Goal: Check status

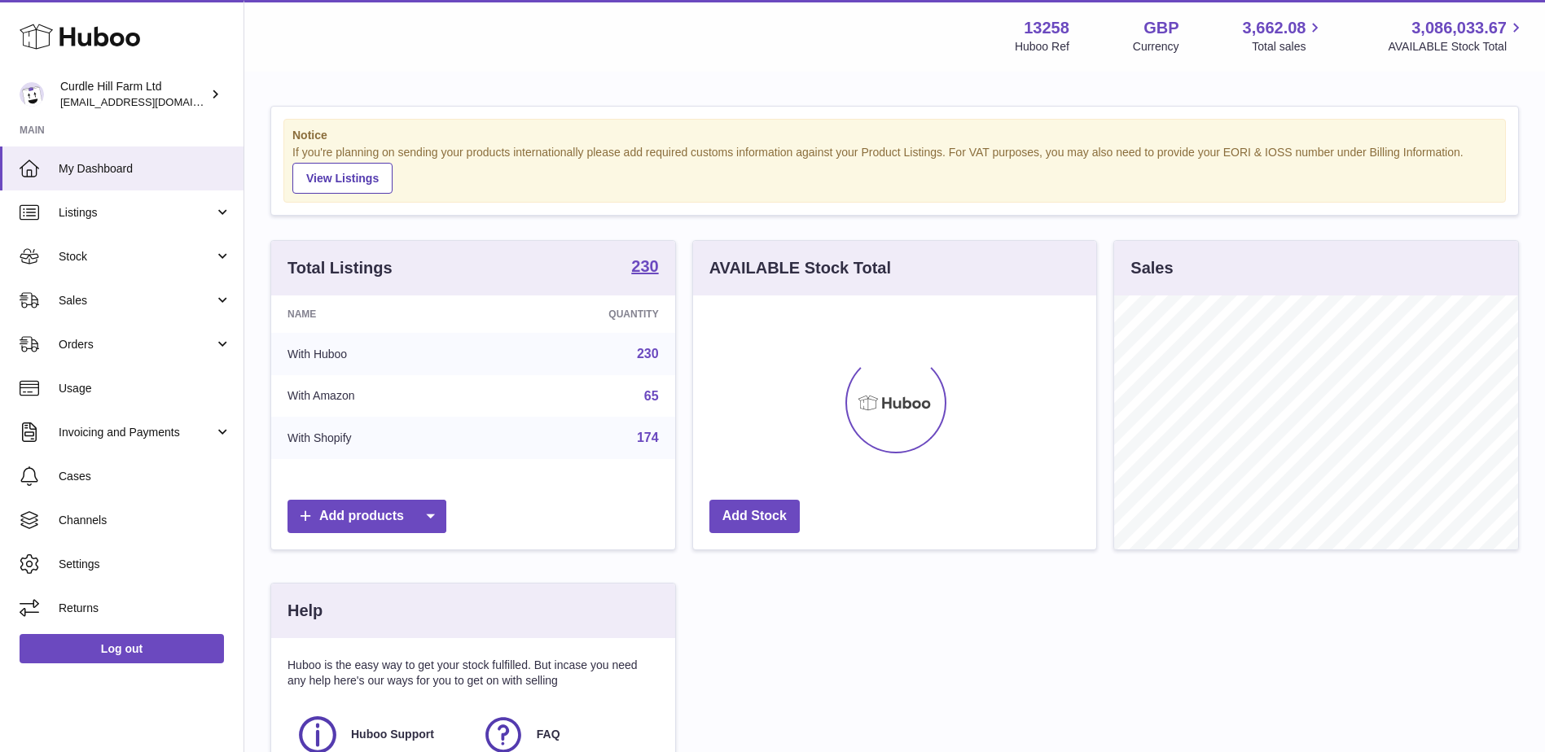
scroll to position [254, 403]
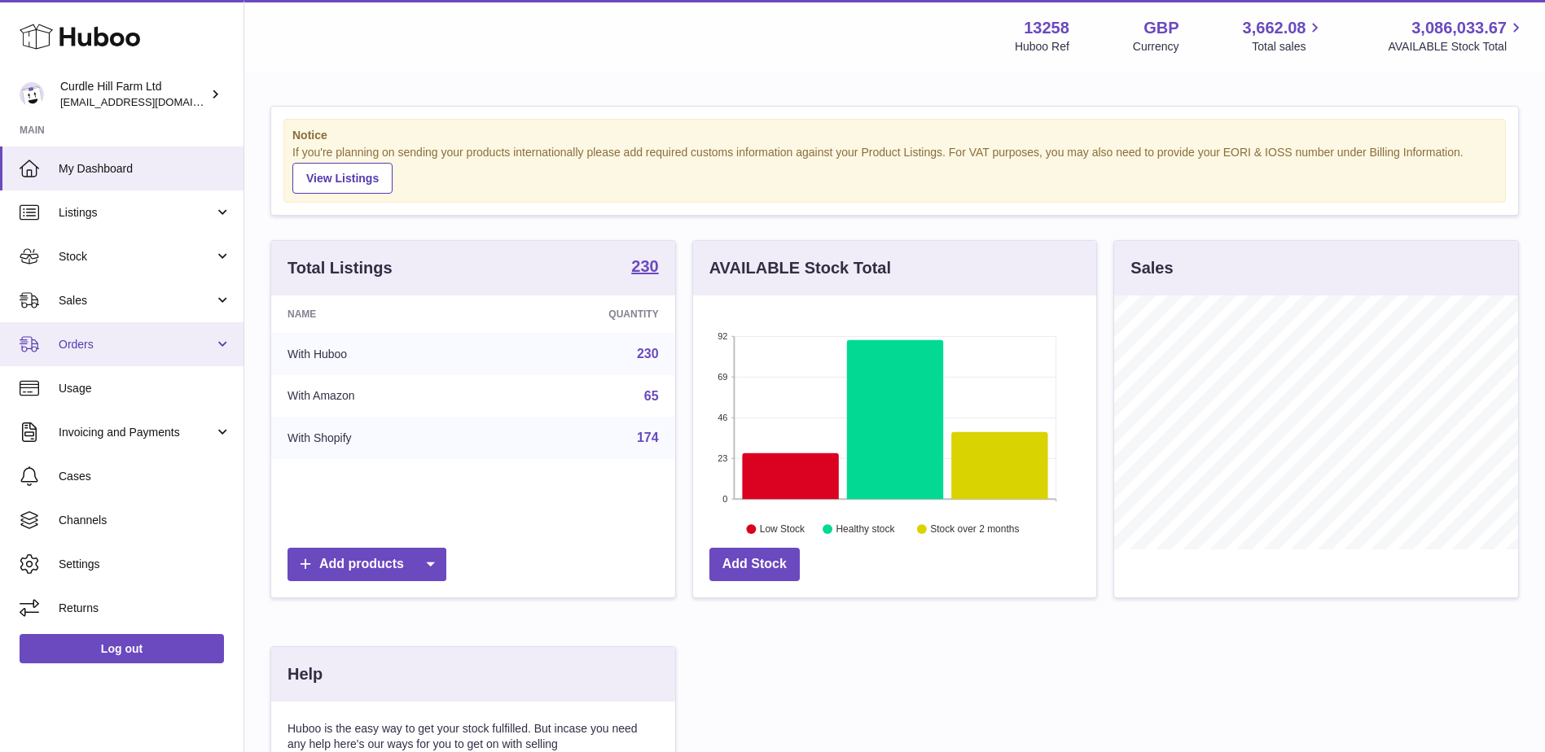
click at [86, 344] on span "Orders" at bounding box center [137, 344] width 156 height 15
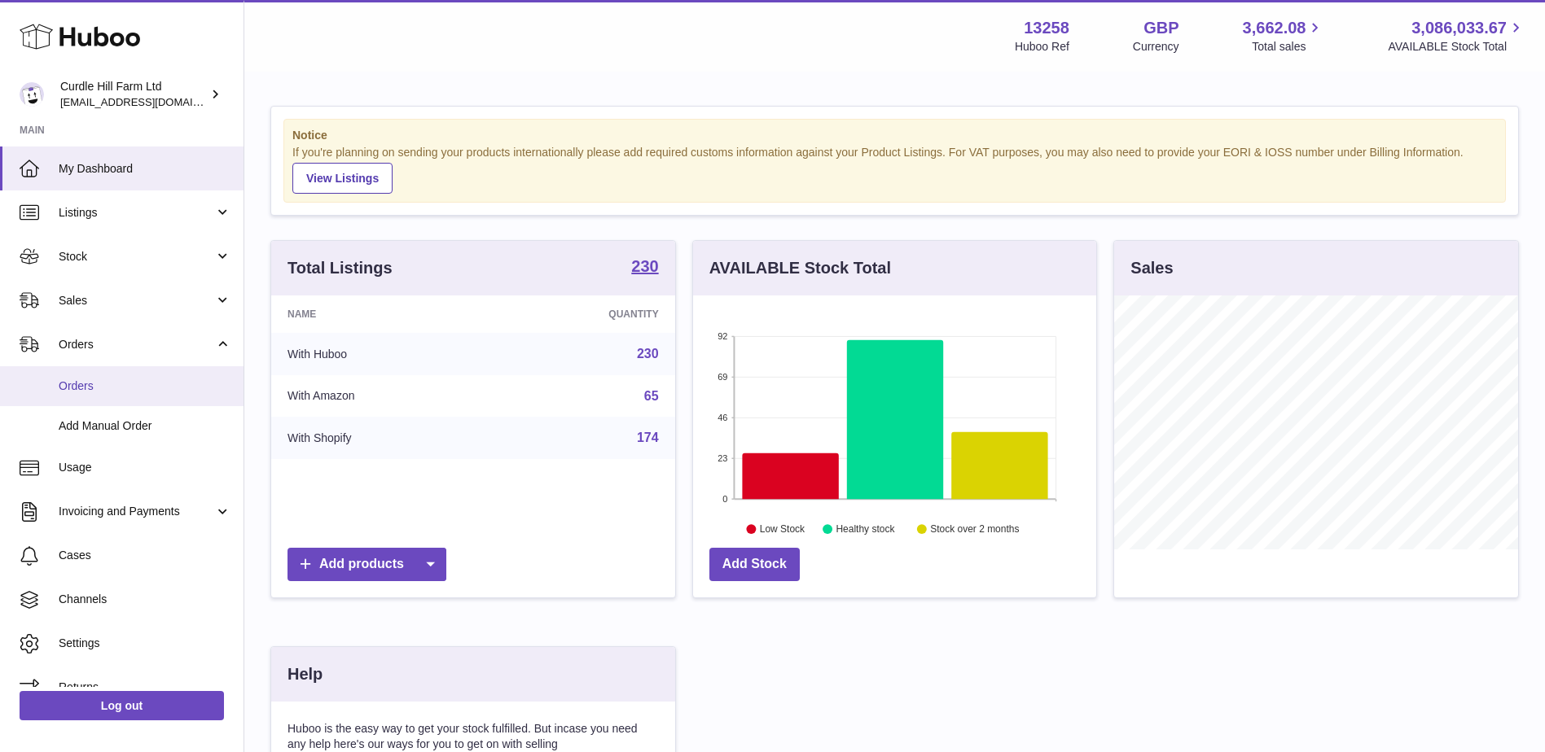
click at [94, 375] on link "Orders" at bounding box center [121, 386] width 243 height 40
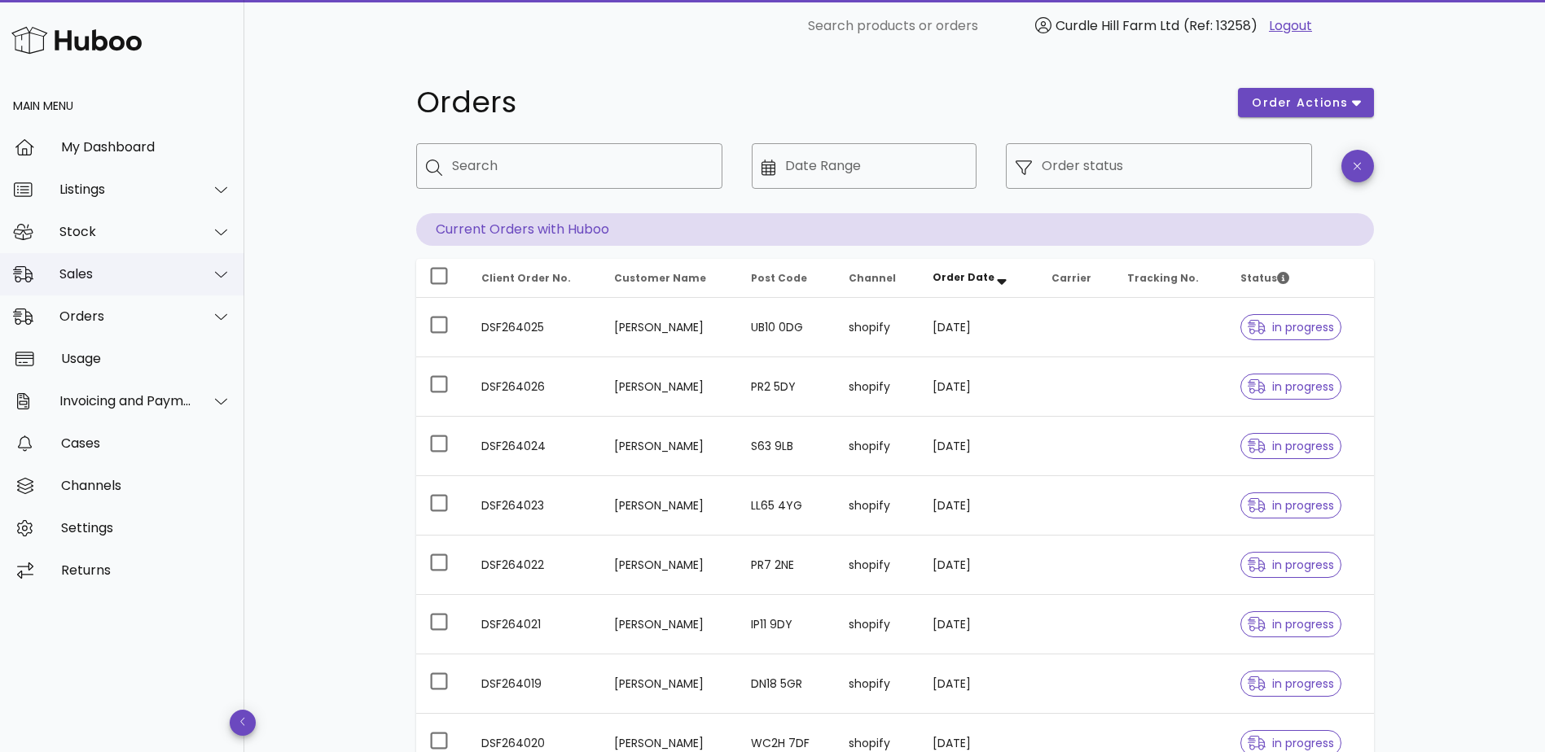
click at [92, 272] on div "Sales" at bounding box center [125, 273] width 133 height 15
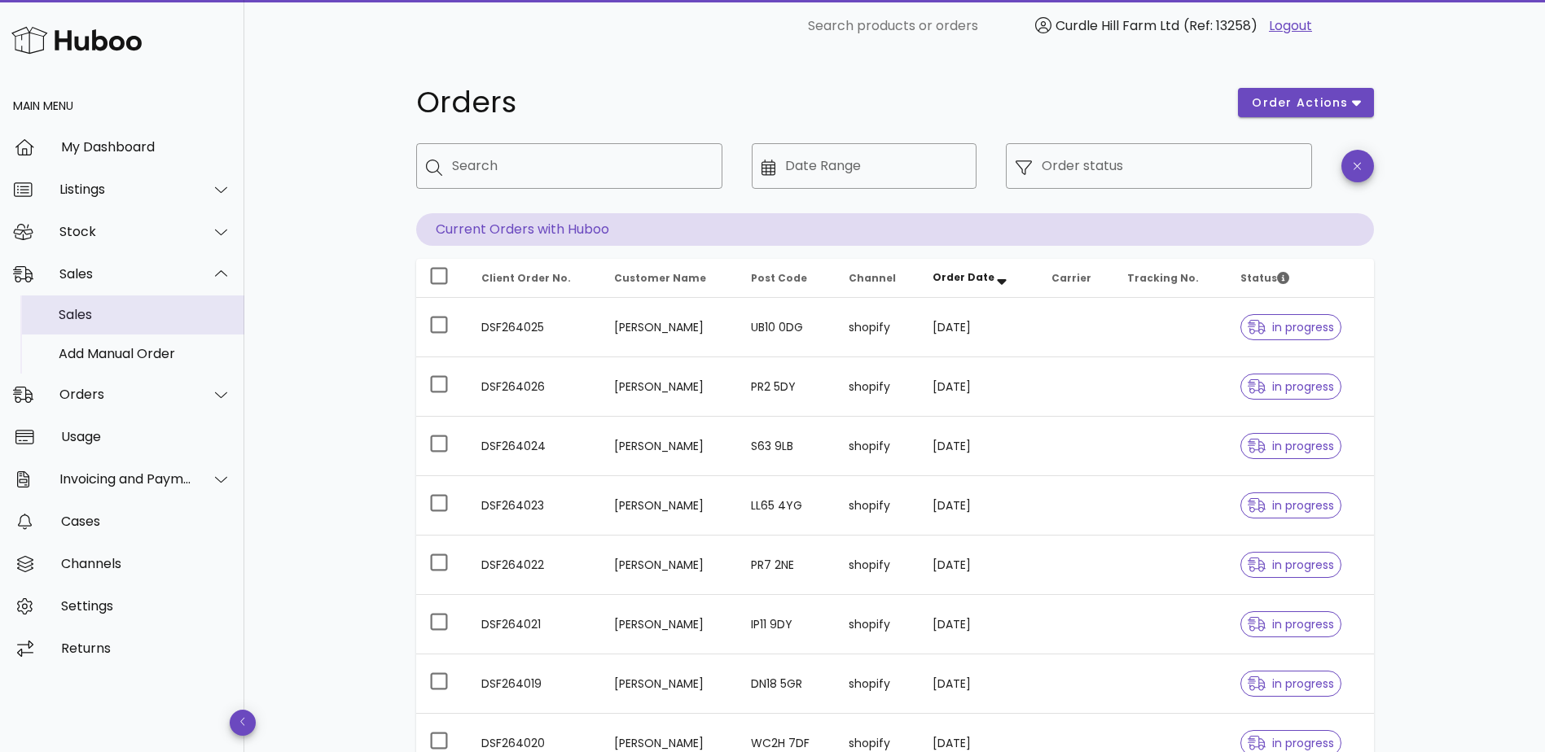
click at [103, 306] on div "Sales" at bounding box center [145, 314] width 173 height 35
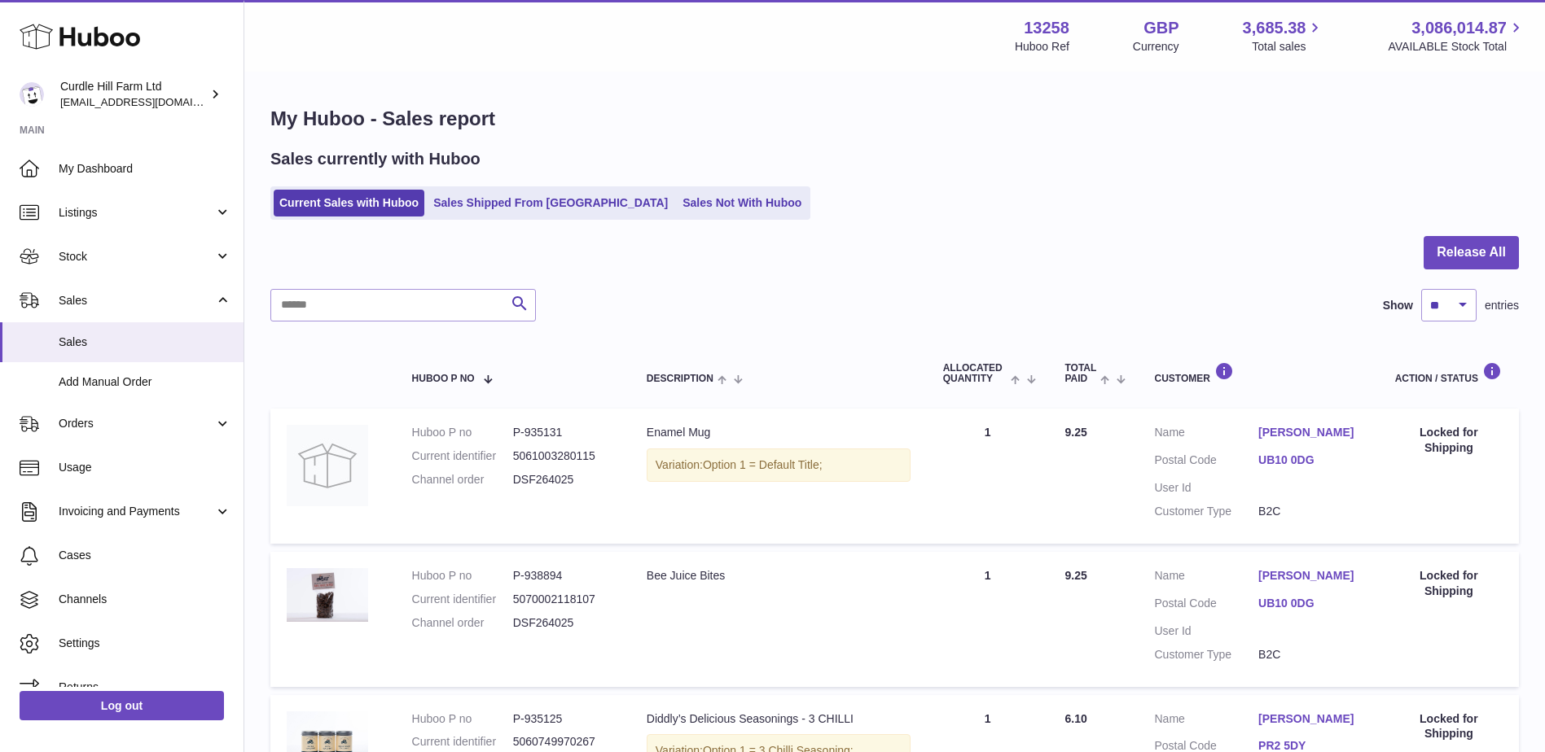
click at [1279, 458] on link "UB10 0DG" at bounding box center [1310, 460] width 104 height 15
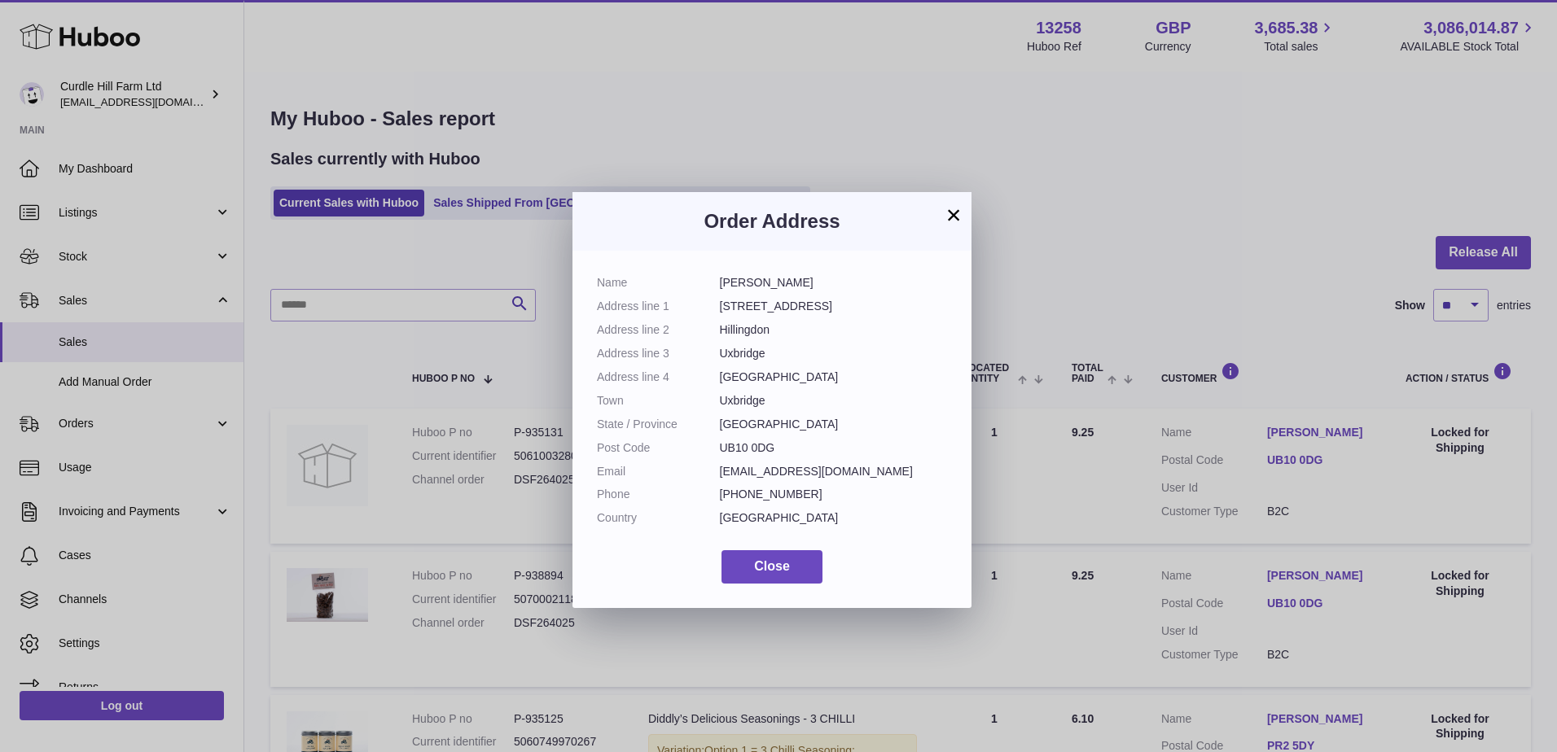
click at [950, 213] on button "×" at bounding box center [954, 215] width 20 height 20
